Goal: Information Seeking & Learning: Check status

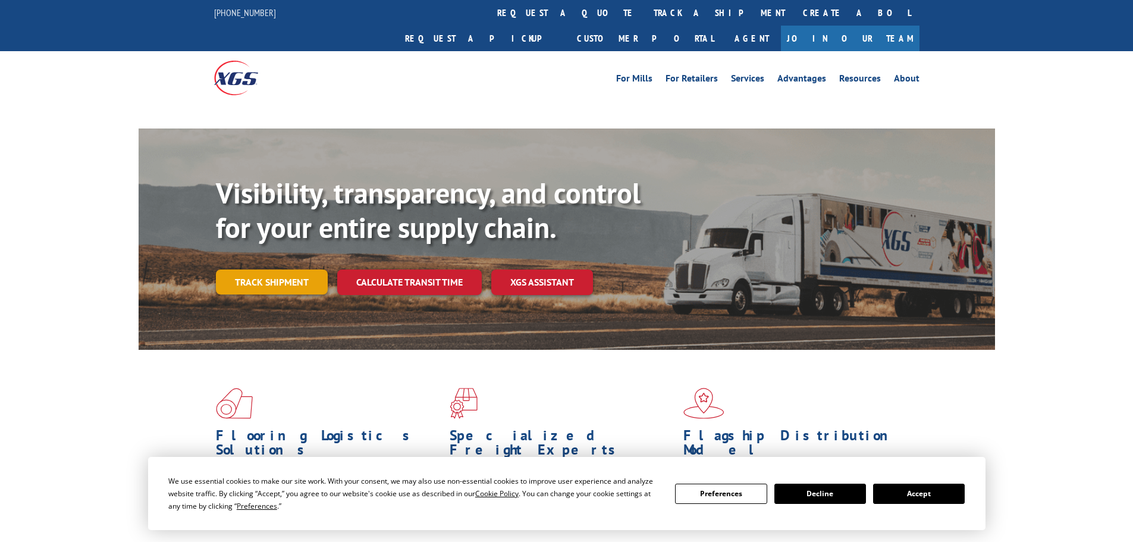
click at [285, 269] on link "Track shipment" at bounding box center [272, 281] width 112 height 25
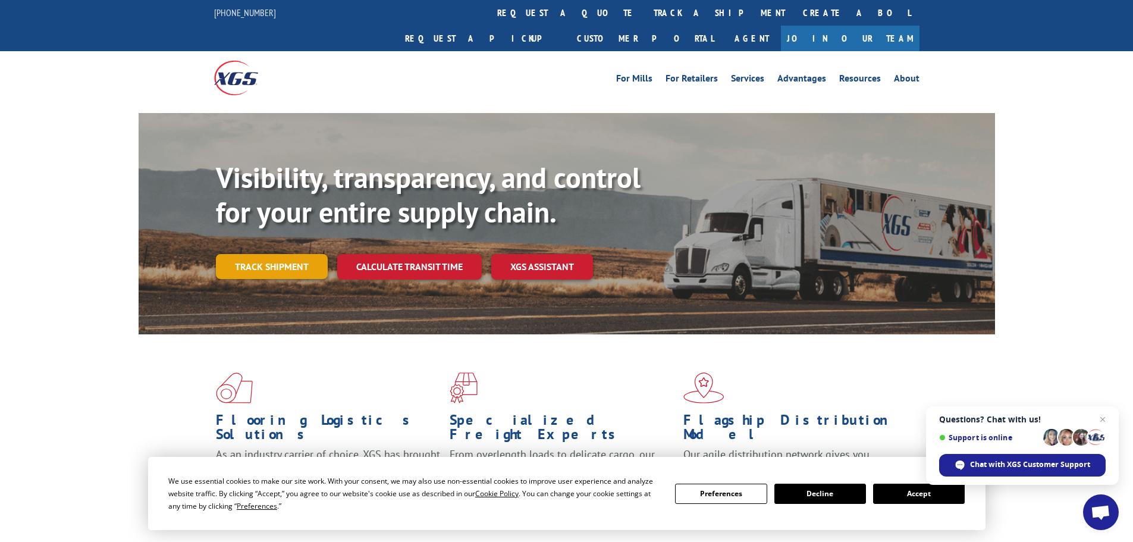
click at [265, 254] on link "Track shipment" at bounding box center [272, 266] width 112 height 25
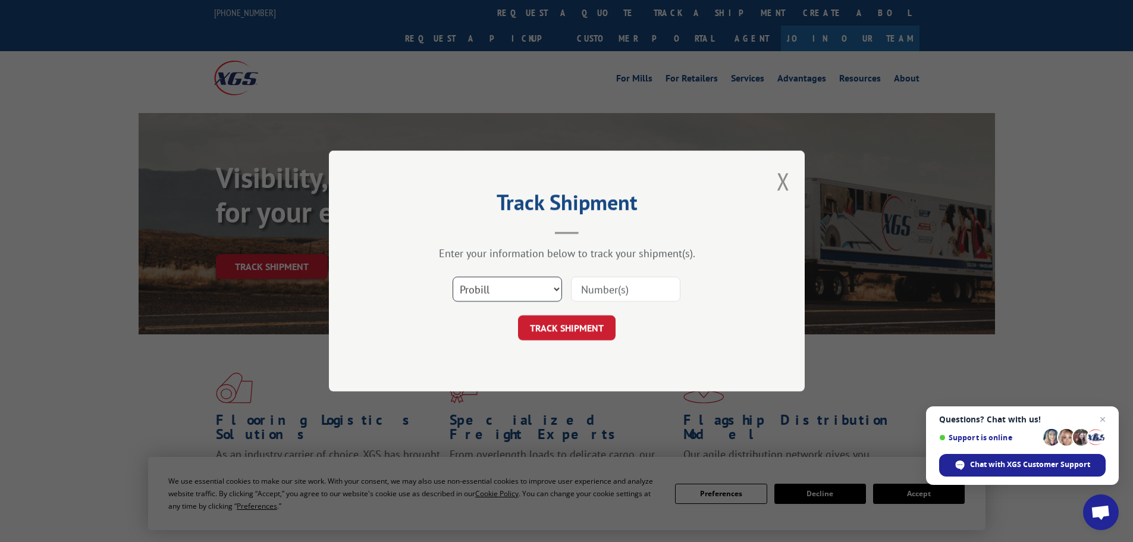
click at [503, 285] on select "Select category... Probill BOL PO" at bounding box center [507, 289] width 109 height 25
select select "po"
click at [453, 277] on select "Select category... Probill BOL PO" at bounding box center [507, 289] width 109 height 25
click at [591, 280] on input at bounding box center [625, 289] width 109 height 25
type input "08508535"
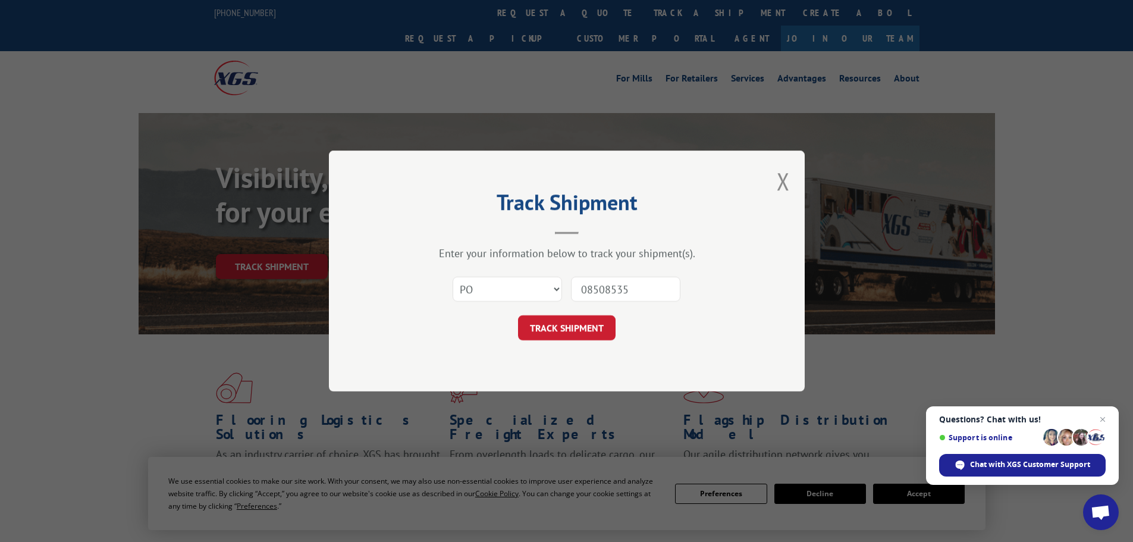
click at [578, 330] on button "TRACK SHIPMENT" at bounding box center [567, 327] width 98 height 25
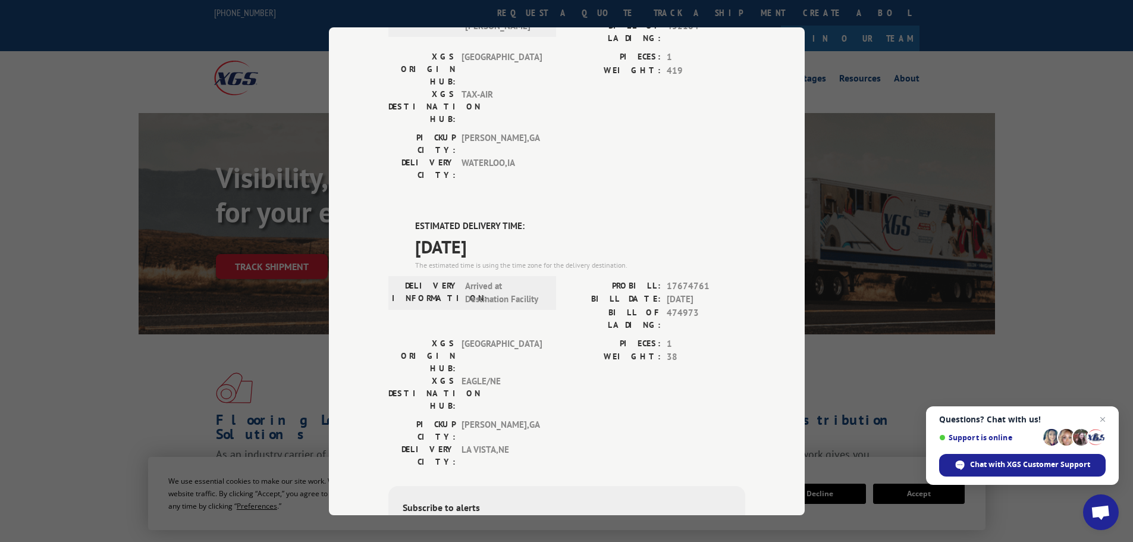
scroll to position [123, 0]
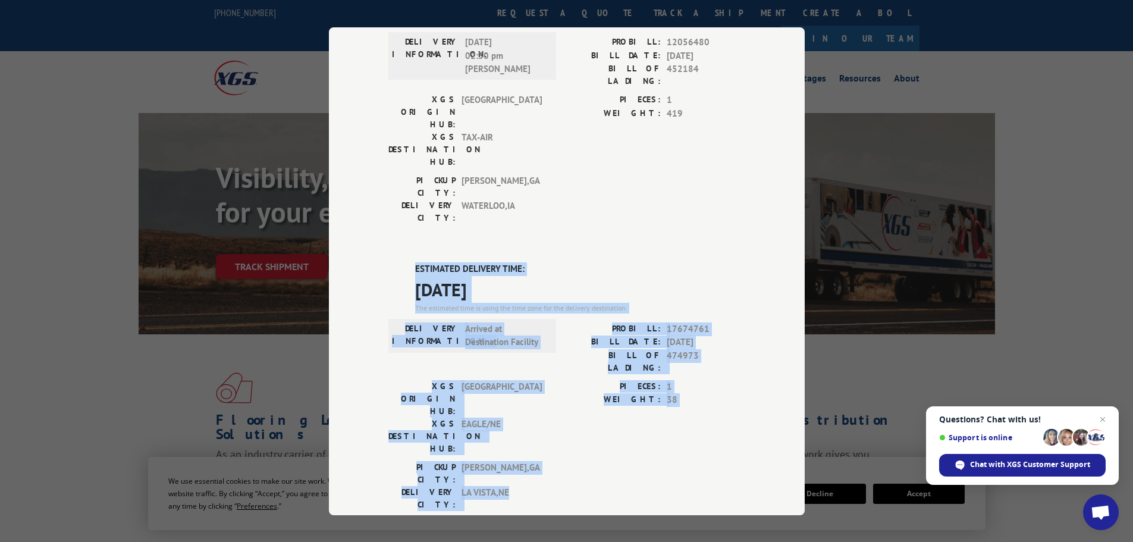
drag, startPoint x: 409, startPoint y: 197, endPoint x: 543, endPoint y: 364, distance: 213.8
click at [543, 364] on div "ESTIMATED DELIVERY TIME: [DATE] The estimated time is using the time zone for t…" at bounding box center [566, 476] width 357 height 428
copy div "ESTIMATED DELIVERY TIME: [DATE] The estimated time is using the time zone for t…"
